Goal: Check status

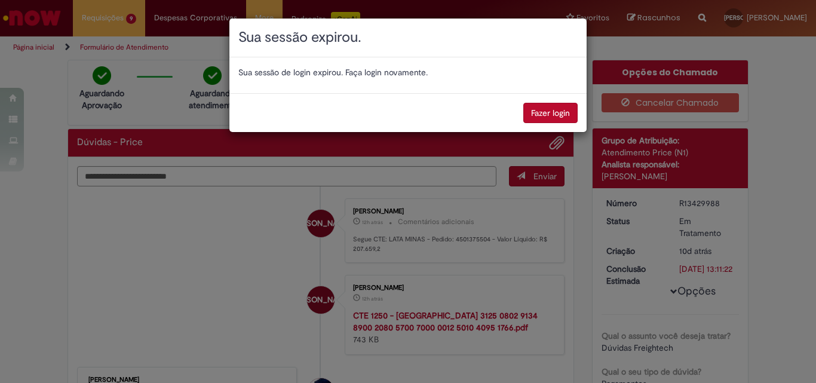
scroll to position [60, 0]
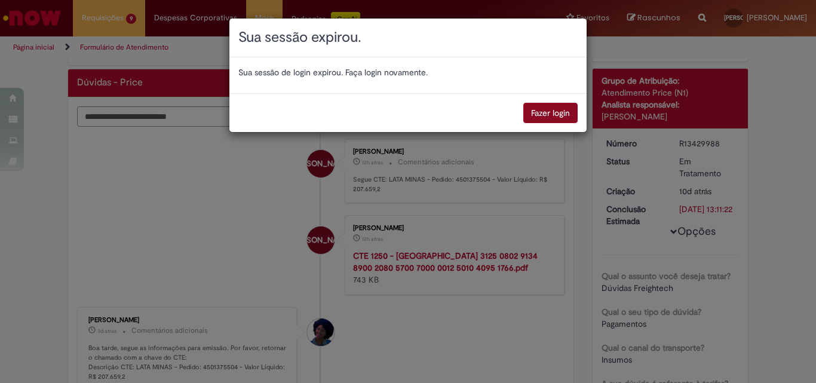
click at [564, 111] on button "Fazer login" at bounding box center [550, 113] width 54 height 20
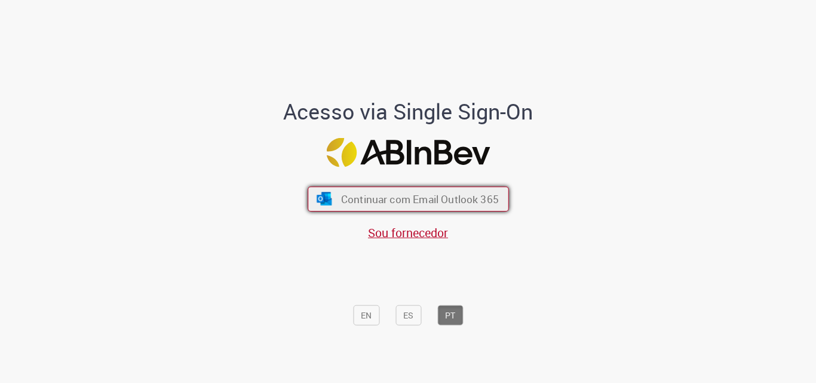
click at [432, 187] on button "Continuar com Email Outlook 365" at bounding box center [408, 199] width 201 height 25
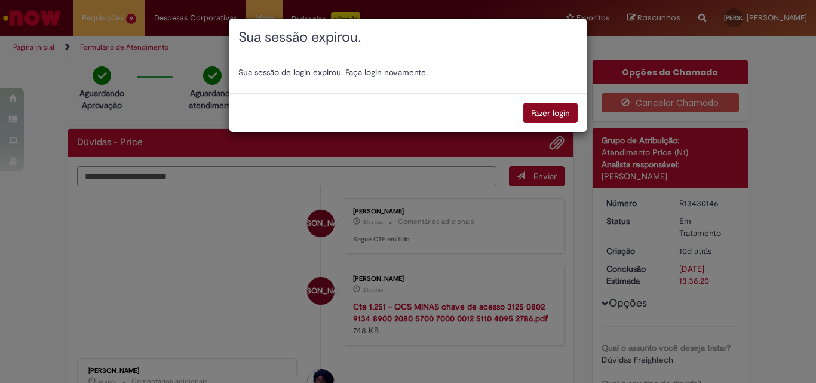
click at [530, 108] on button "Fazer login" at bounding box center [550, 113] width 54 height 20
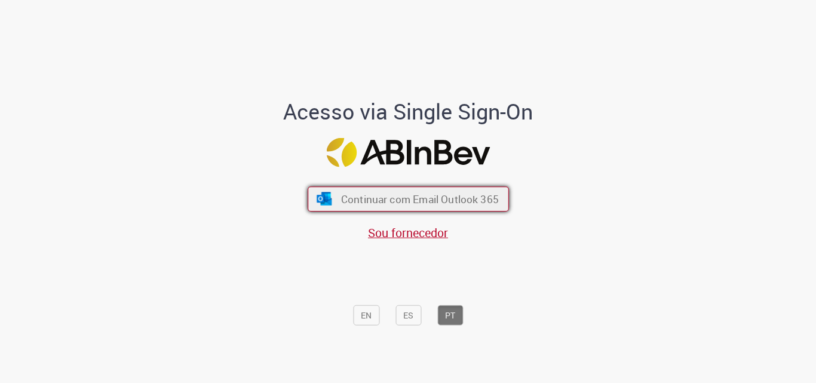
click at [408, 197] on span "Continuar com Email Outlook 365" at bounding box center [419, 199] width 158 height 14
click at [461, 203] on span "Continuar com Email Outlook 365" at bounding box center [419, 199] width 158 height 14
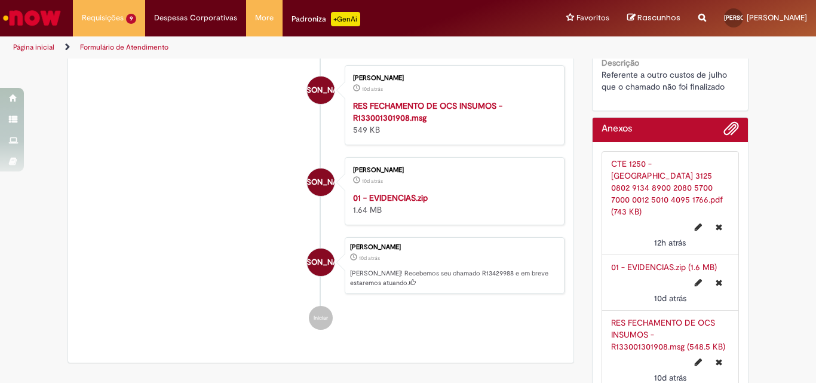
scroll to position [177, 0]
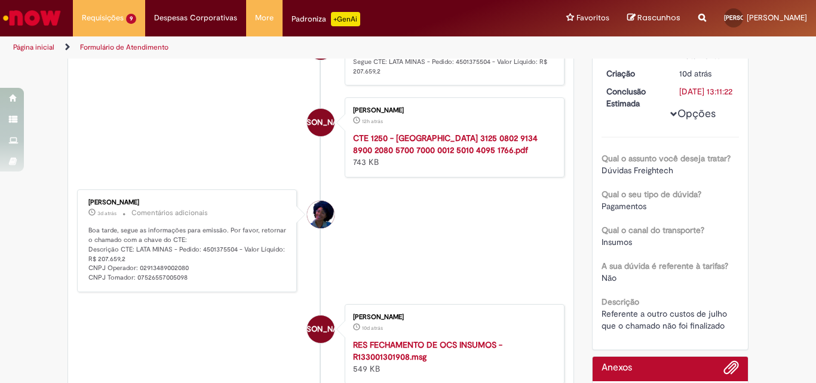
click at [106, 266] on p "Boa tarde, segue as informações para emissão. Por favor, retornar o chamado com…" at bounding box center [187, 254] width 199 height 56
